Goal: Information Seeking & Learning: Learn about a topic

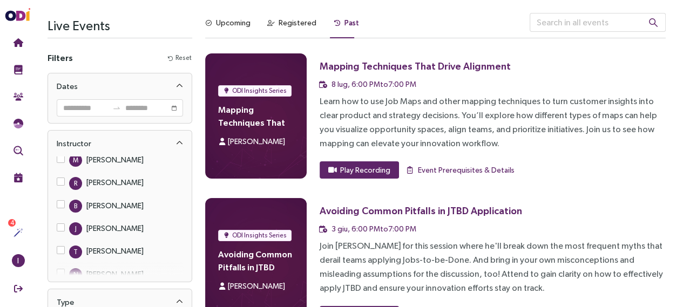
scroll to position [72, 0]
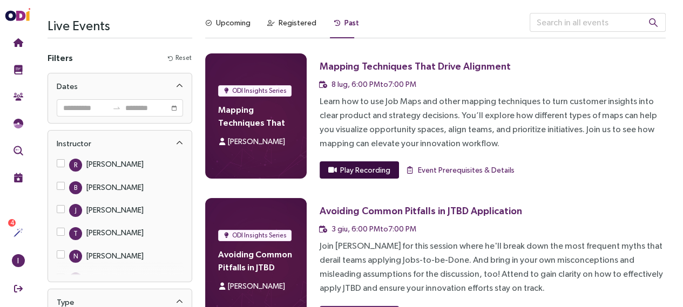
click at [389, 171] on button "Play Recording" at bounding box center [359, 169] width 79 height 17
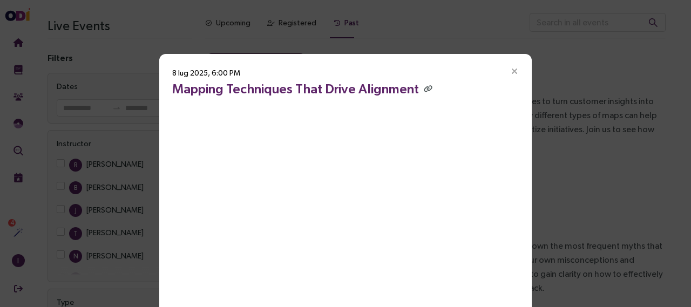
click at [510, 70] on icon "Close" at bounding box center [515, 72] width 10 height 10
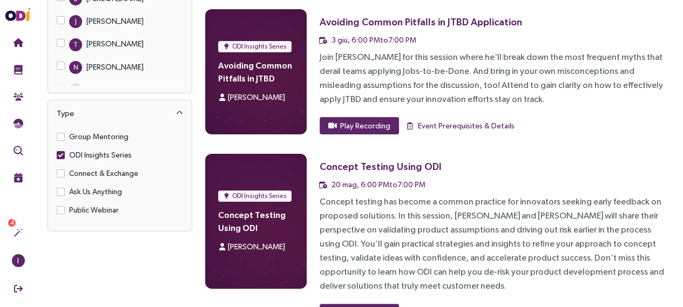
scroll to position [193, 0]
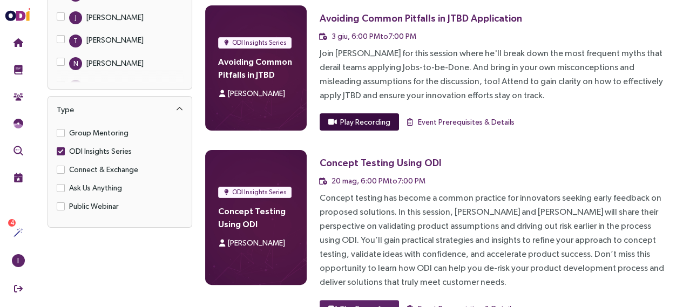
click at [367, 126] on span "Play Recording" at bounding box center [365, 122] width 50 height 12
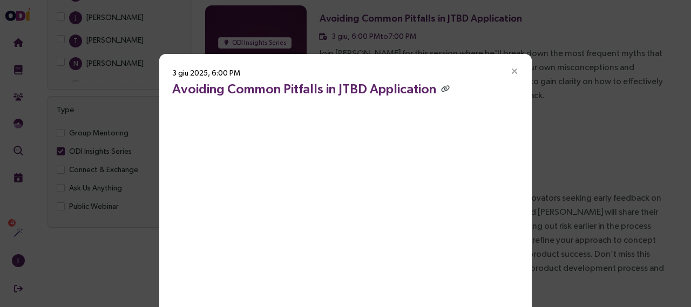
click at [511, 71] on icon "Close" at bounding box center [515, 72] width 10 height 10
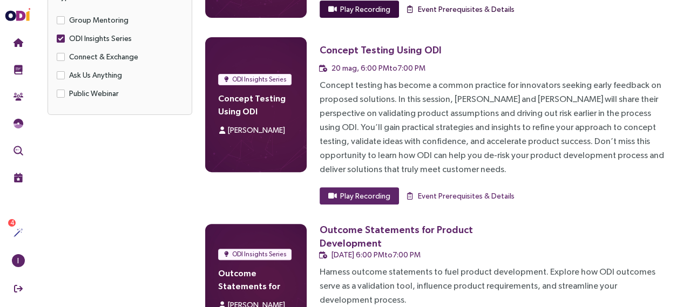
scroll to position [307, 0]
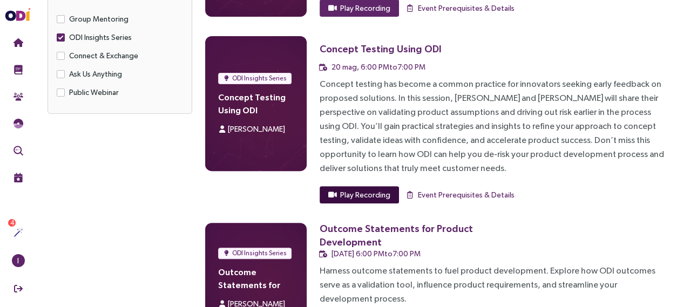
click at [376, 194] on span "Play Recording" at bounding box center [365, 195] width 50 height 12
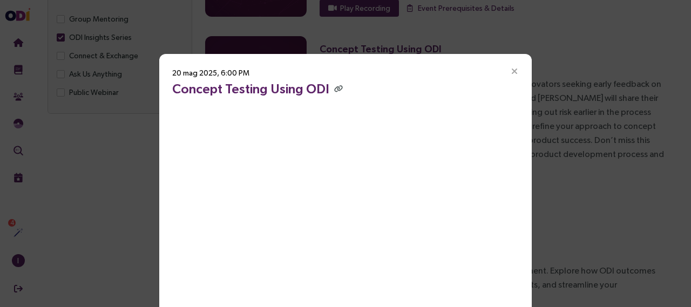
click at [512, 71] on icon "Close" at bounding box center [515, 72] width 10 height 10
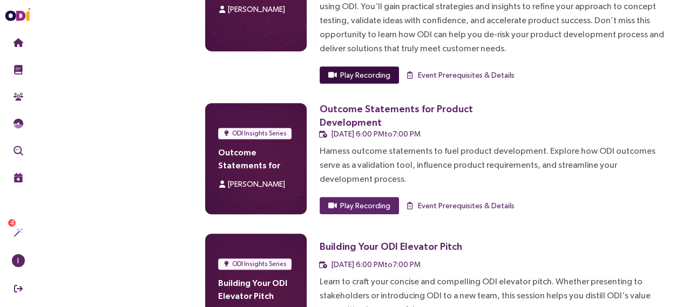
scroll to position [428, 0]
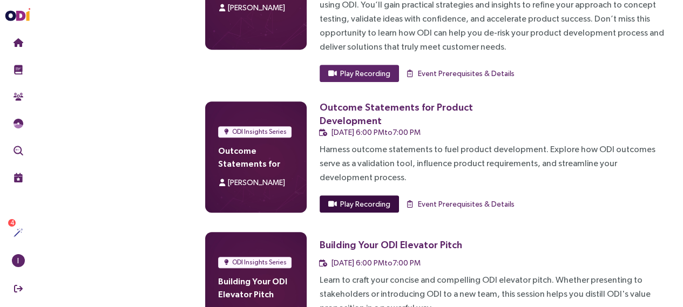
click at [371, 205] on span "Play Recording" at bounding box center [365, 204] width 50 height 12
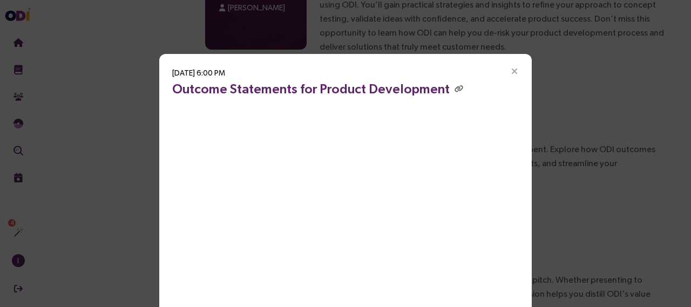
click at [510, 71] on icon "Close" at bounding box center [515, 72] width 10 height 10
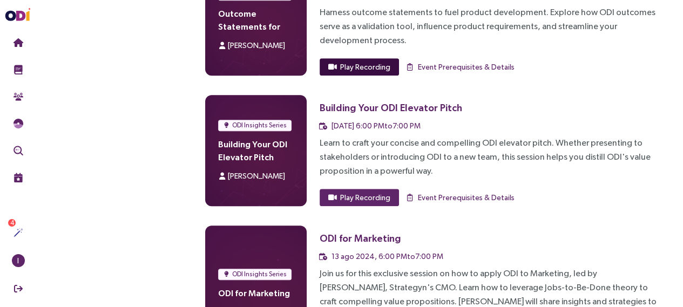
scroll to position [615, 0]
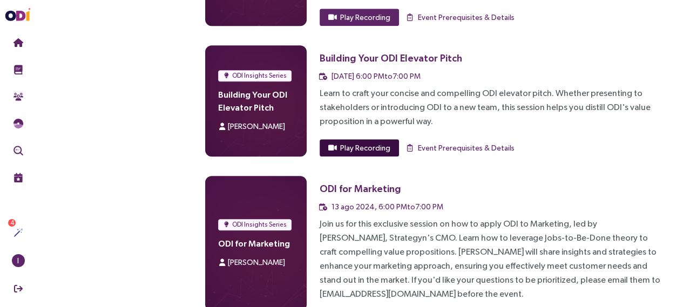
click at [385, 145] on span "Play Recording" at bounding box center [365, 148] width 50 height 12
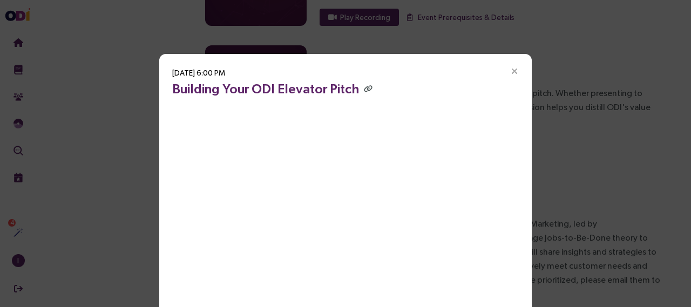
click at [510, 71] on icon "Close" at bounding box center [515, 72] width 10 height 10
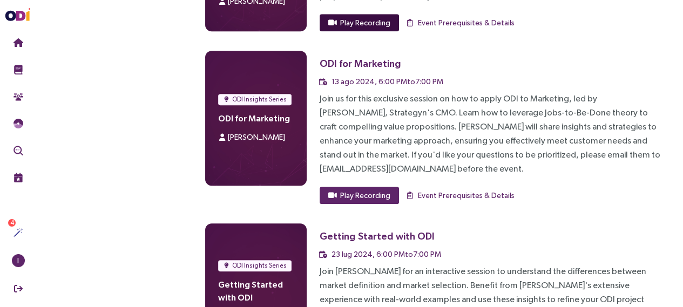
scroll to position [742, 0]
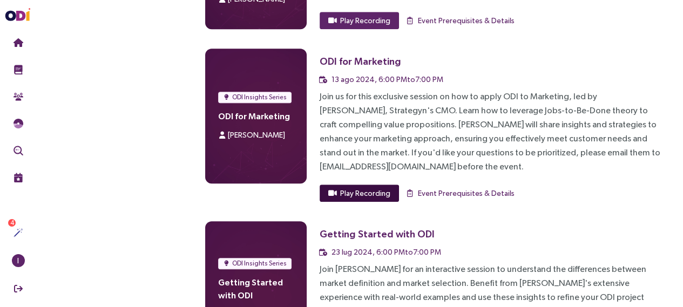
click at [377, 187] on span "Play Recording" at bounding box center [365, 193] width 50 height 12
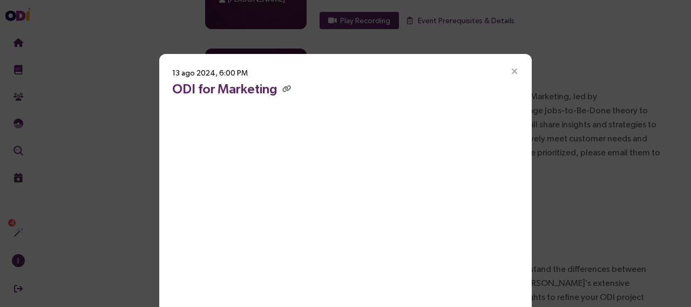
click at [510, 69] on icon "Close" at bounding box center [515, 72] width 10 height 10
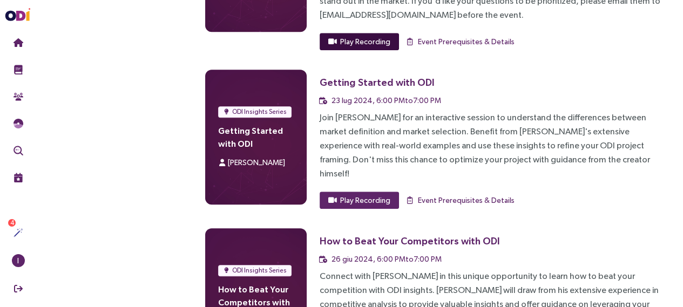
scroll to position [984, 0]
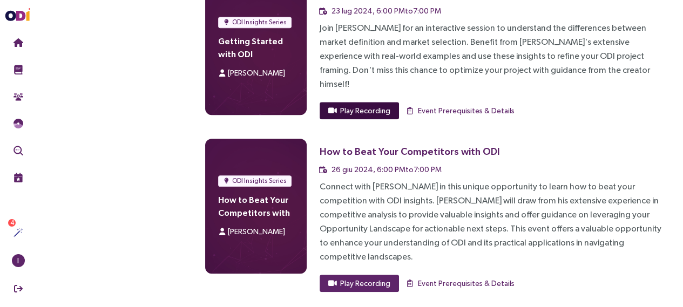
click at [375, 105] on span "Play Recording" at bounding box center [365, 111] width 50 height 12
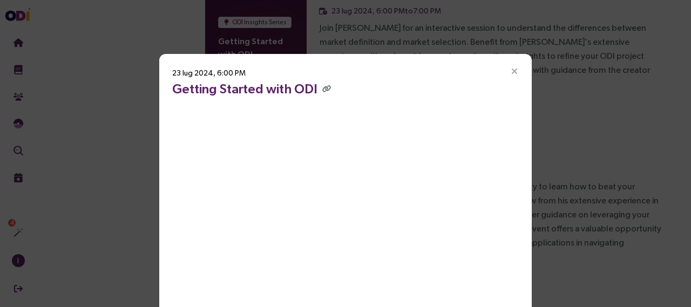
click at [511, 70] on icon "Close" at bounding box center [515, 72] width 10 height 10
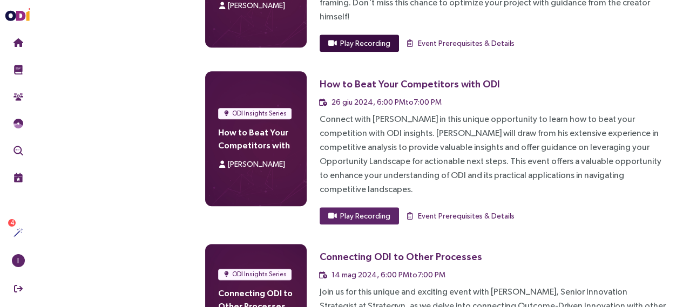
scroll to position [1056, 0]
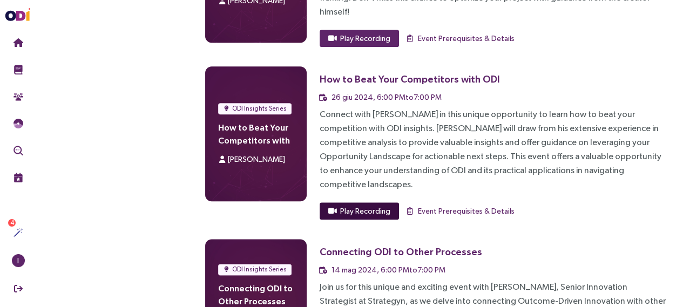
click at [375, 205] on span "Play Recording" at bounding box center [365, 211] width 50 height 12
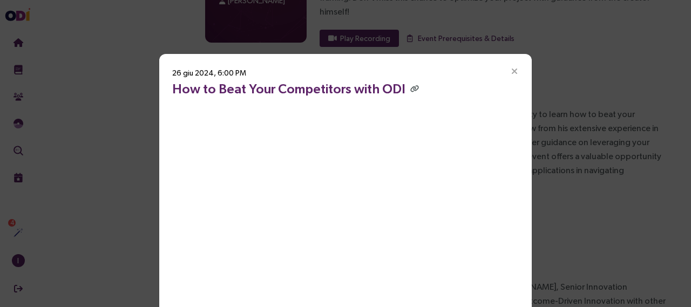
click at [511, 70] on icon "Close" at bounding box center [515, 72] width 10 height 10
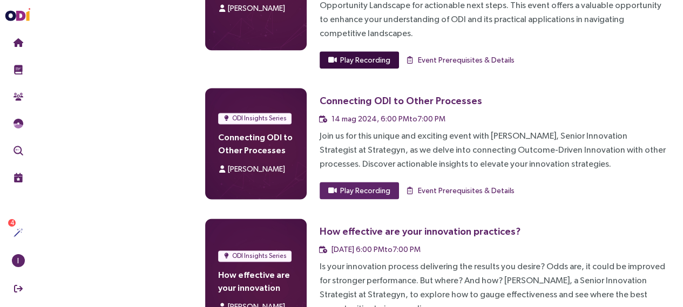
scroll to position [1214, 0]
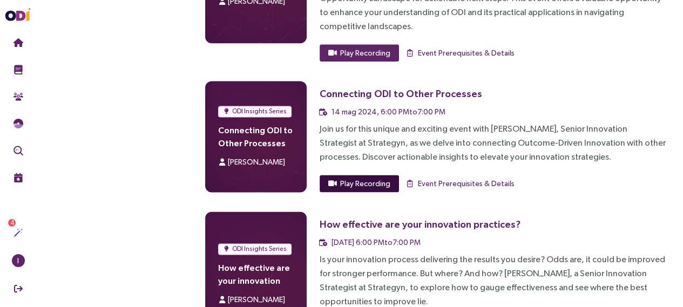
click at [378, 178] on span "Play Recording" at bounding box center [365, 184] width 50 height 12
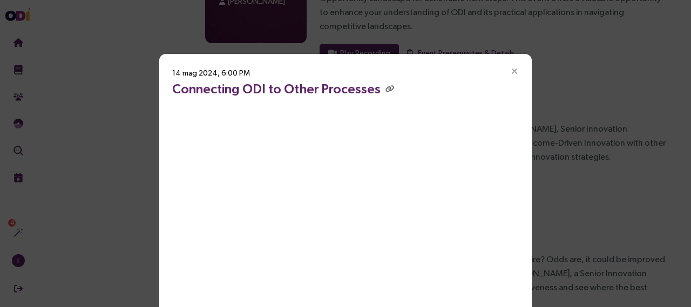
click at [514, 72] on icon "Close" at bounding box center [515, 72] width 10 height 10
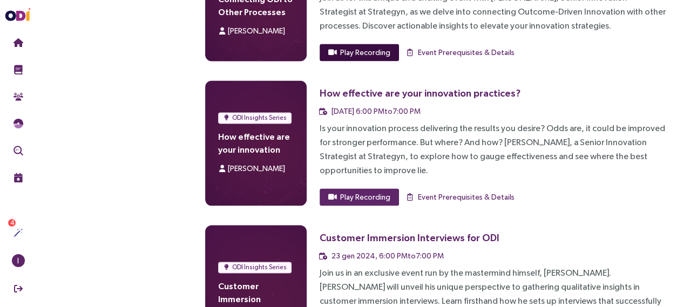
scroll to position [1345, 0]
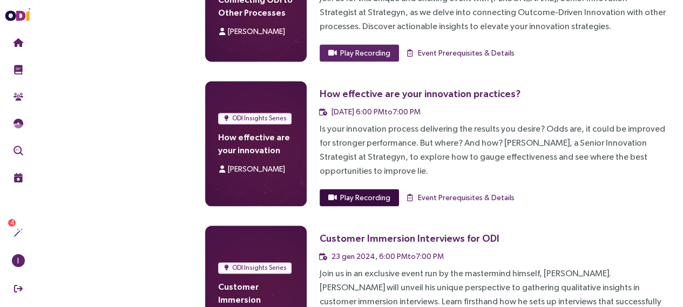
click at [374, 192] on span "Play Recording" at bounding box center [365, 198] width 50 height 12
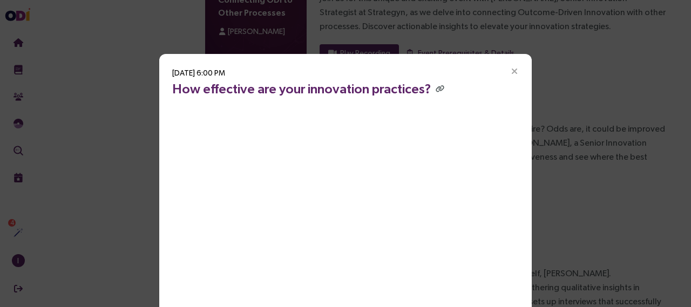
click at [512, 72] on icon "Close" at bounding box center [515, 72] width 10 height 10
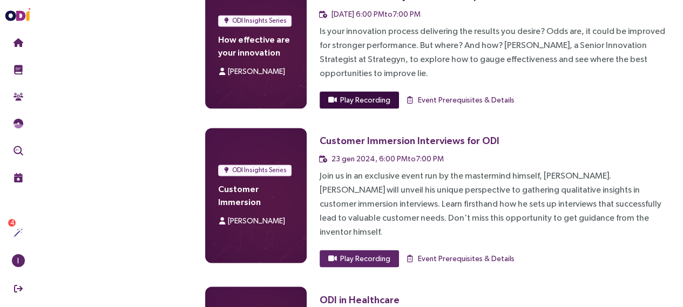
scroll to position [1457, 0]
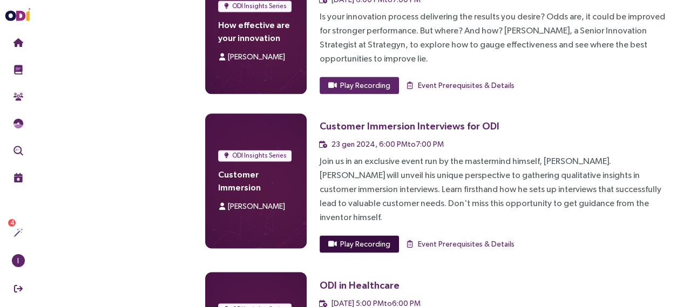
click at [373, 238] on span "Play Recording" at bounding box center [365, 244] width 50 height 12
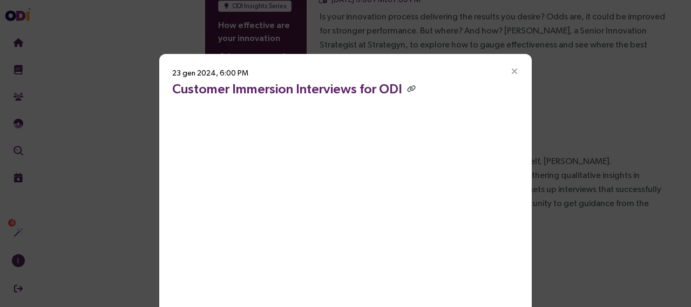
click at [513, 72] on icon "Close" at bounding box center [515, 72] width 10 height 10
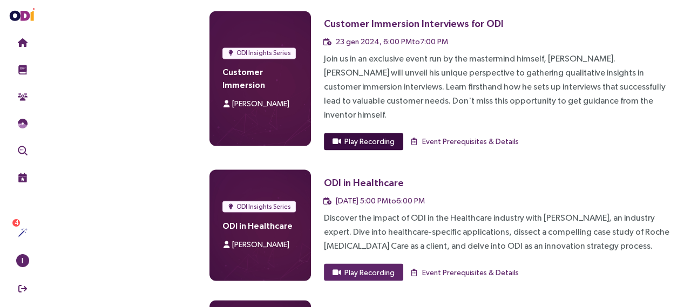
scroll to position [1613, 0]
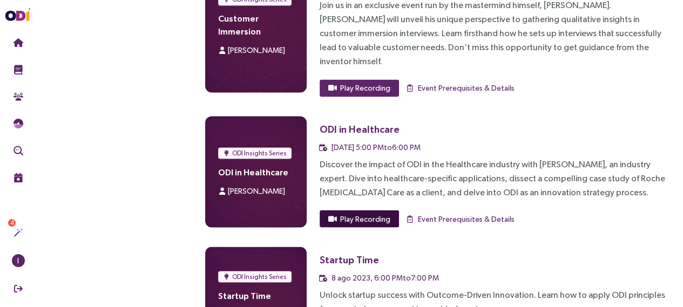
click at [374, 213] on span "Play Recording" at bounding box center [365, 219] width 50 height 12
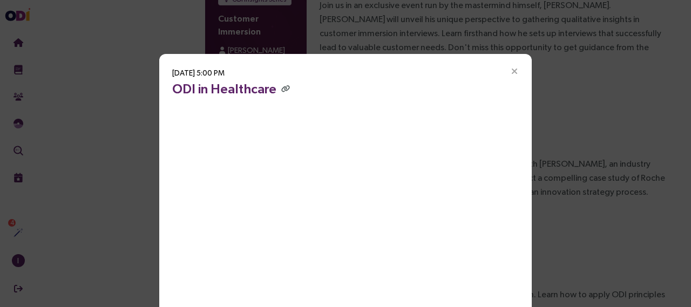
click at [510, 71] on icon "Close" at bounding box center [515, 72] width 10 height 10
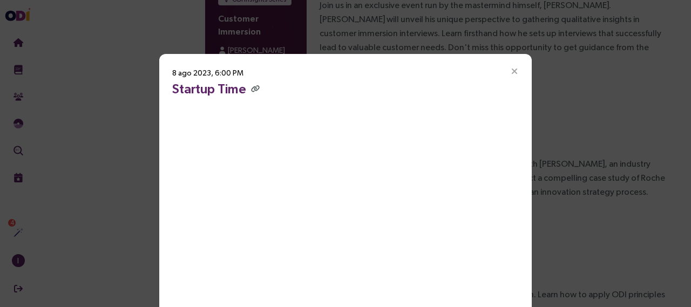
click at [512, 72] on icon "Close" at bounding box center [515, 72] width 10 height 10
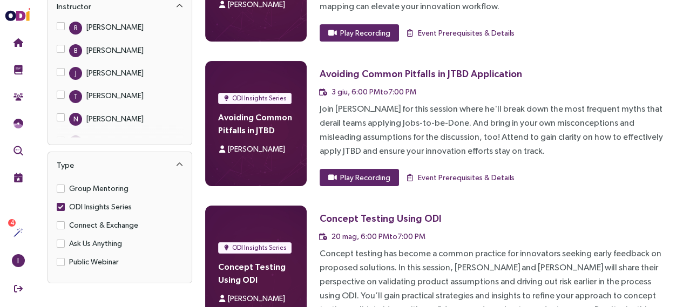
scroll to position [137, 0]
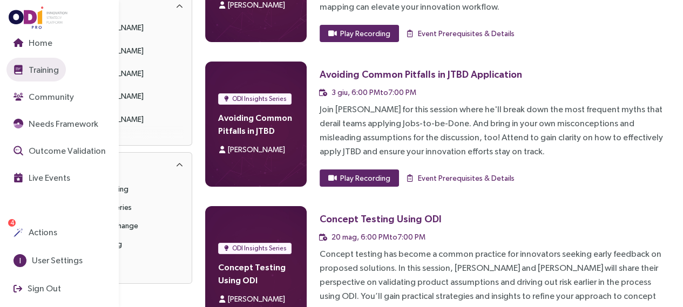
click at [42, 67] on span "Training" at bounding box center [42, 69] width 32 height 13
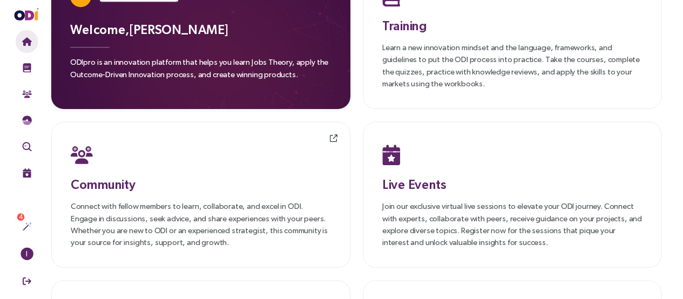
scroll to position [51, 0]
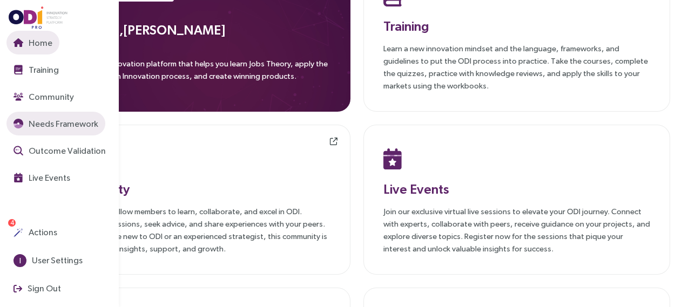
click at [65, 130] on span "Needs Framework" at bounding box center [62, 123] width 72 height 13
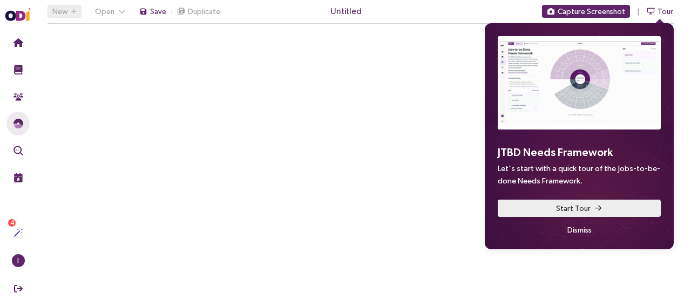
click at [584, 206] on span "Start Tour" at bounding box center [573, 208] width 35 height 12
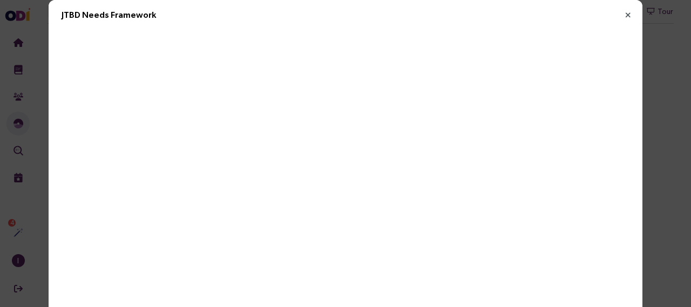
click at [624, 17] on icon "Close" at bounding box center [628, 15] width 10 height 10
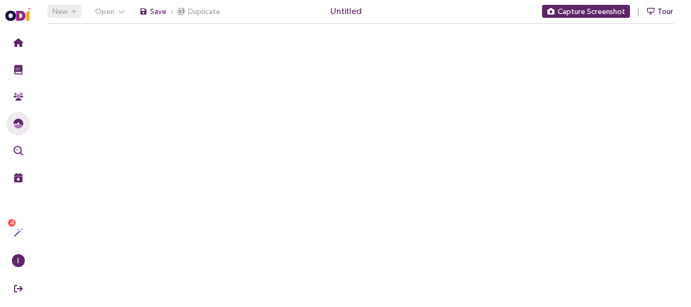
click at [658, 9] on button "Tour" at bounding box center [660, 11] width 28 height 13
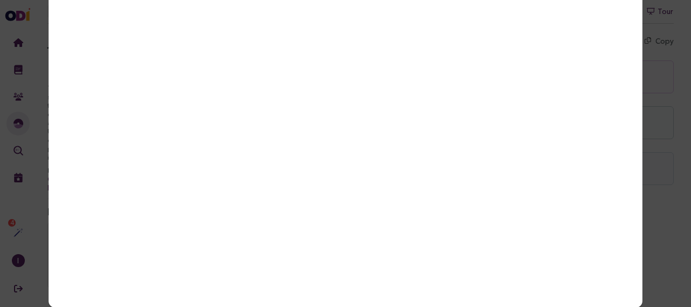
click at [664, 114] on div "JTBD Needs Framework" at bounding box center [345, 153] width 691 height 307
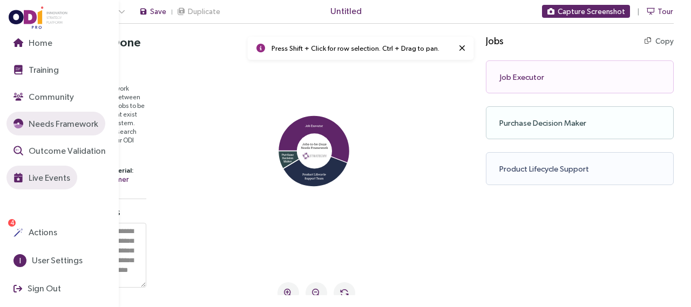
click at [49, 181] on span "Live Events" at bounding box center [48, 177] width 44 height 13
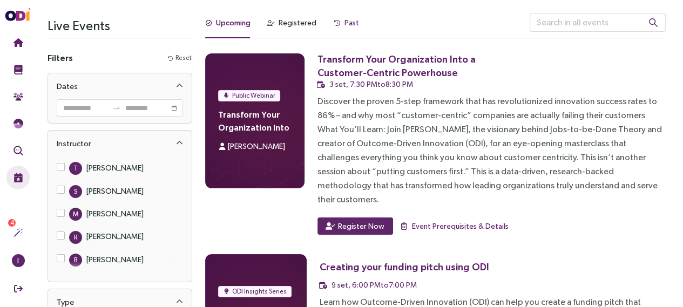
click at [349, 23] on div "Past" at bounding box center [351, 23] width 15 height 12
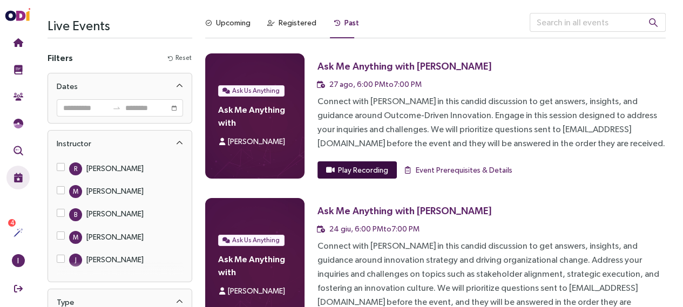
click at [375, 164] on button "Play Recording" at bounding box center [356, 169] width 79 height 17
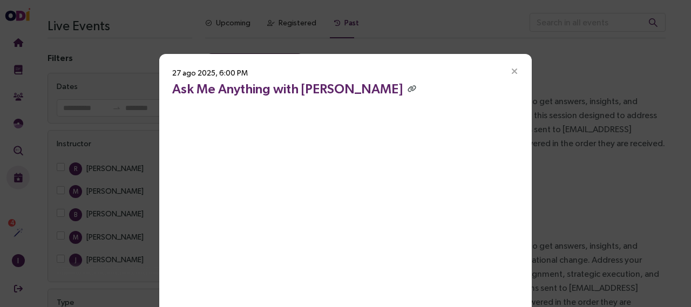
click at [513, 70] on icon "Close" at bounding box center [515, 72] width 10 height 10
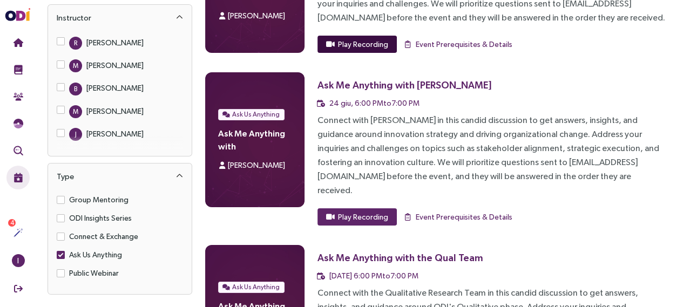
scroll to position [127, 0]
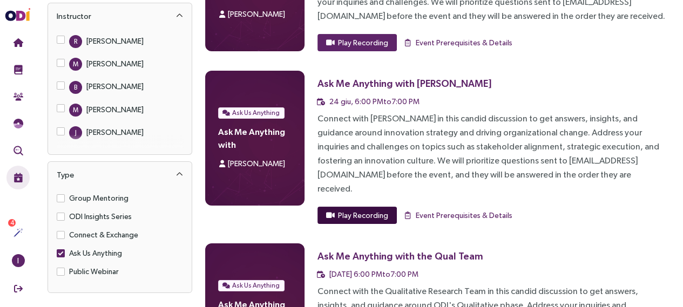
click at [381, 209] on span "Play Recording" at bounding box center [363, 215] width 50 height 12
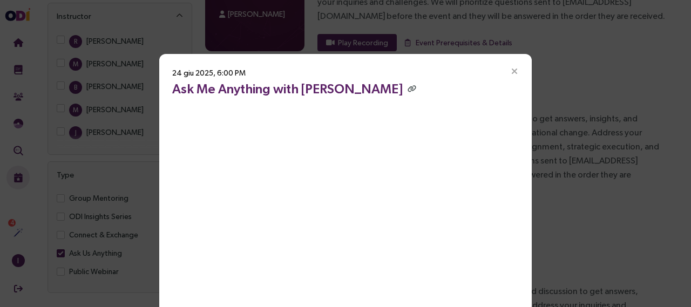
click at [510, 68] on icon "Close" at bounding box center [515, 72] width 10 height 10
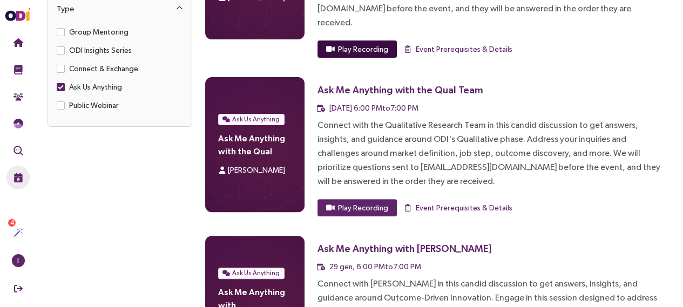
scroll to position [312, 0]
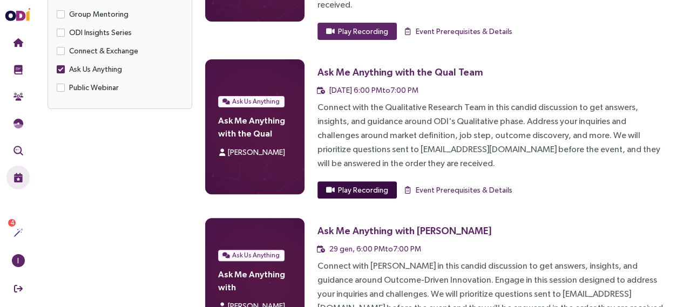
click at [357, 184] on span "Play Recording" at bounding box center [363, 190] width 50 height 12
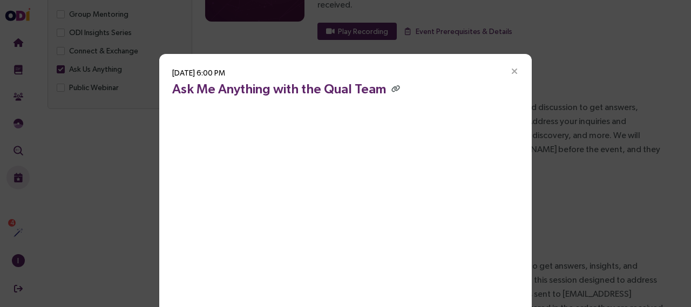
click at [512, 70] on icon "Close" at bounding box center [515, 72] width 10 height 10
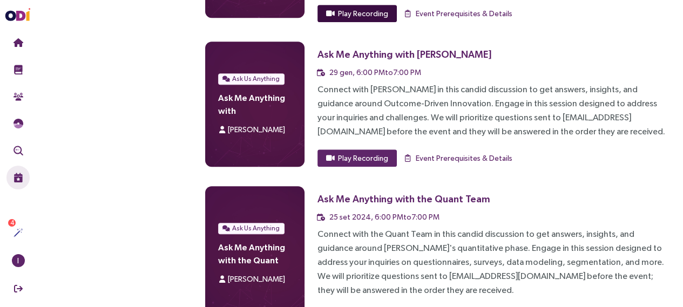
scroll to position [504, 0]
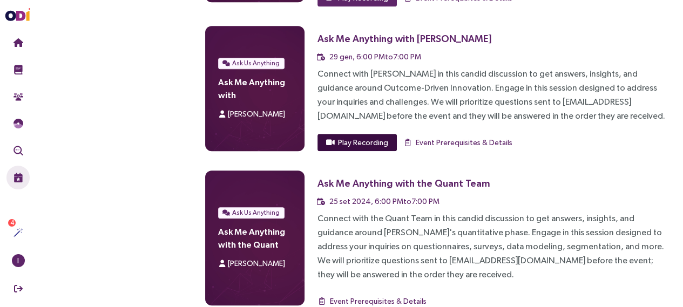
click at [367, 134] on button "Play Recording" at bounding box center [356, 142] width 79 height 17
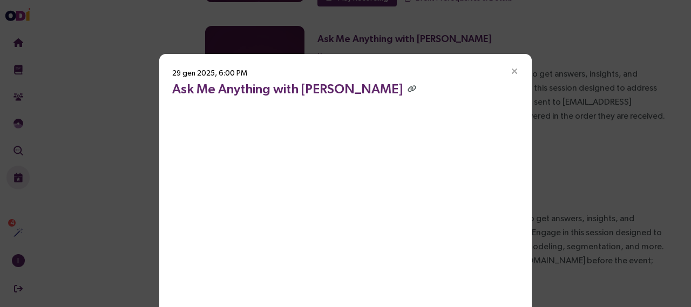
click at [512, 70] on icon "Close" at bounding box center [515, 72] width 10 height 10
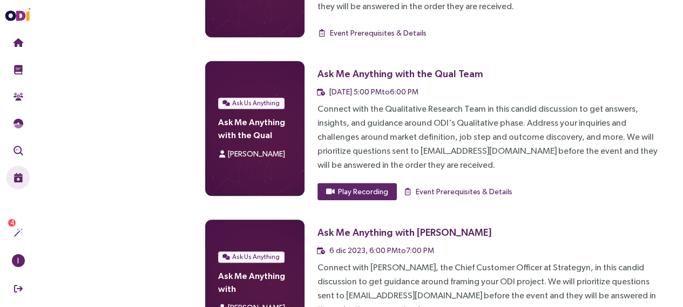
scroll to position [779, 0]
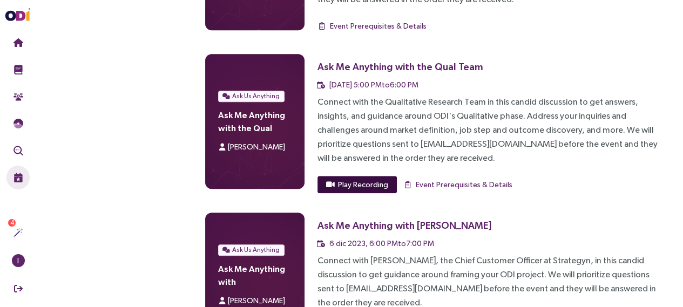
click at [367, 179] on span "Play Recording" at bounding box center [363, 185] width 50 height 12
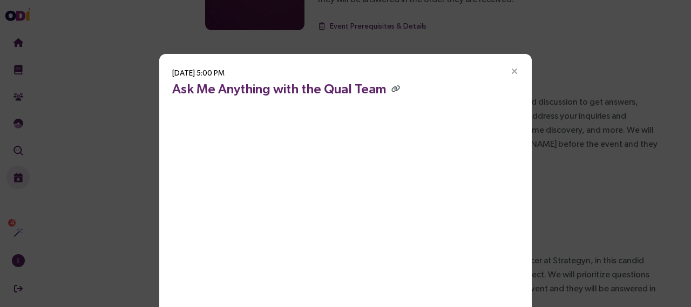
click at [512, 73] on icon "Close" at bounding box center [515, 72] width 10 height 10
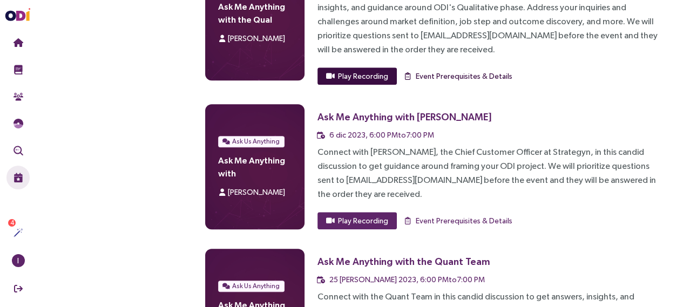
scroll to position [939, 0]
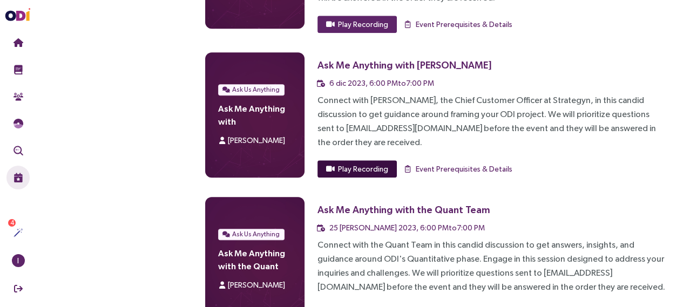
click at [376, 163] on span "Play Recording" at bounding box center [363, 169] width 50 height 12
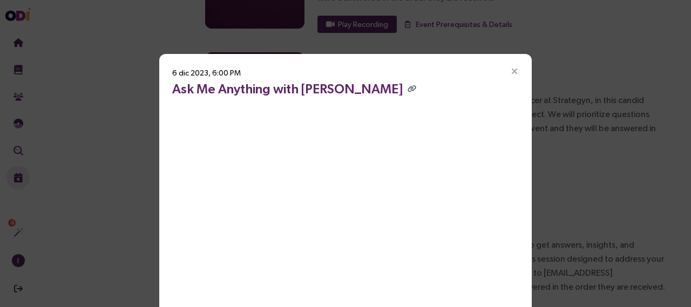
click at [514, 71] on icon "Close" at bounding box center [515, 72] width 10 height 10
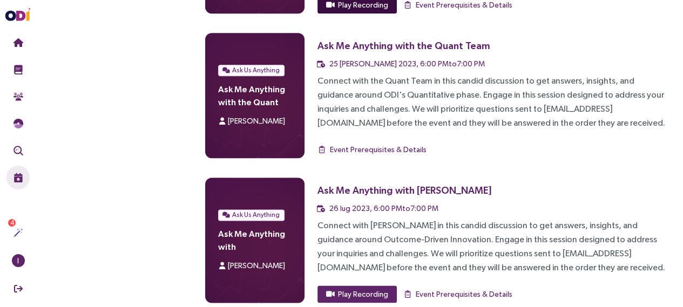
scroll to position [1105, 0]
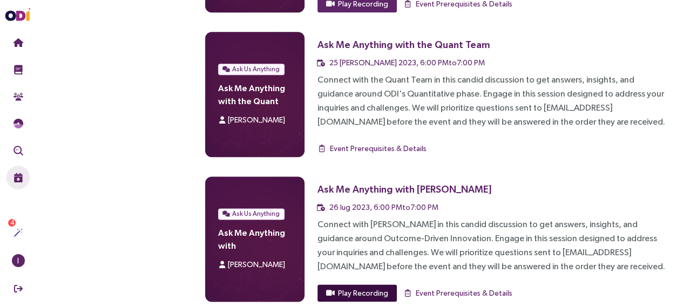
click at [366, 287] on span "Play Recording" at bounding box center [363, 293] width 50 height 12
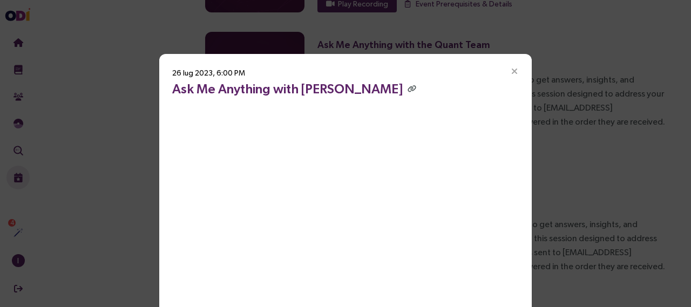
click at [513, 70] on icon "Close" at bounding box center [515, 72] width 10 height 10
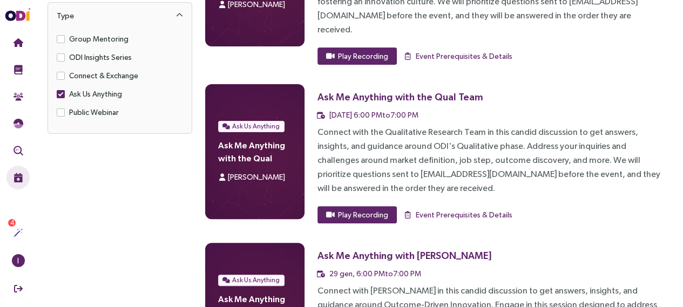
scroll to position [287, 0]
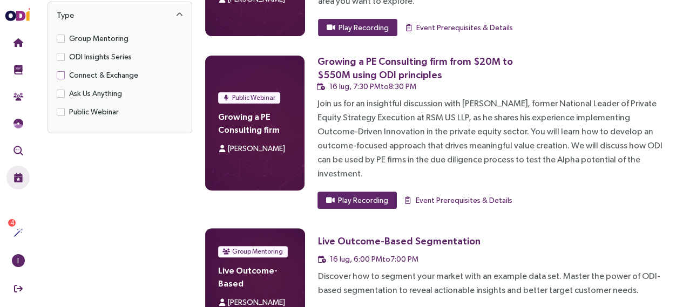
click at [86, 70] on span "Connect & Exchange" at bounding box center [104, 75] width 78 height 12
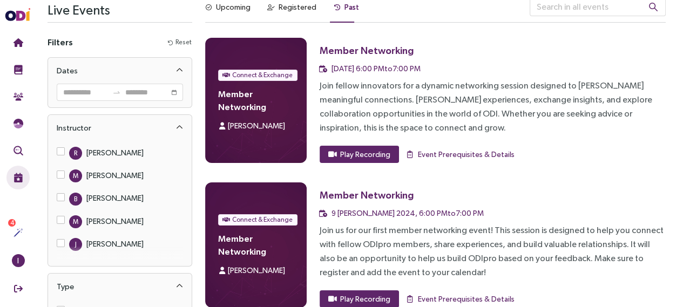
scroll to position [0, 0]
